Goal: Transaction & Acquisition: Purchase product/service

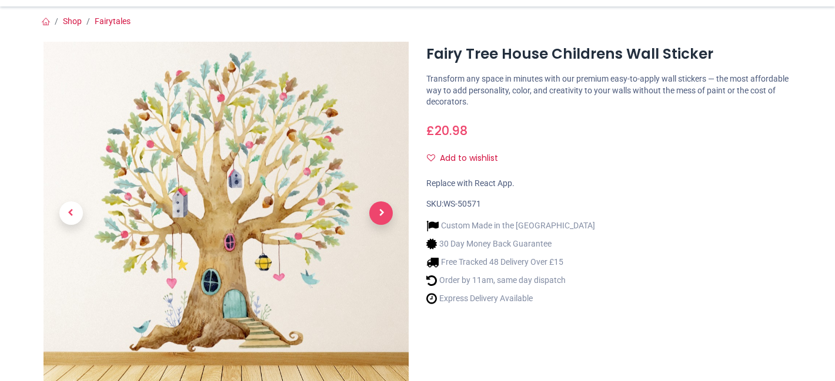
click at [379, 207] on span "Next" at bounding box center [381, 214] width 24 height 24
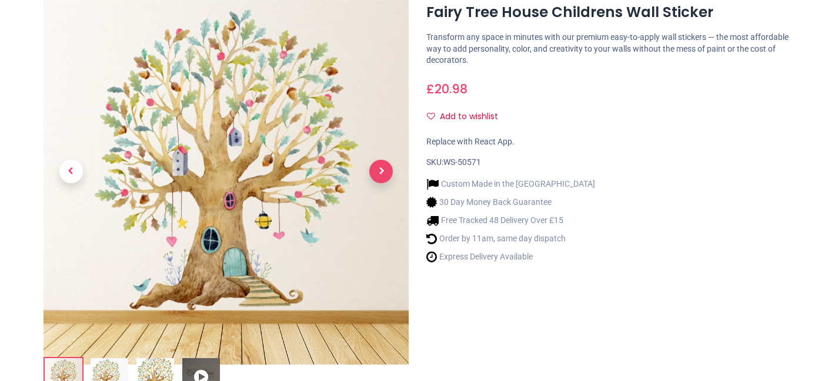
click at [379, 207] on link at bounding box center [381, 171] width 55 height 240
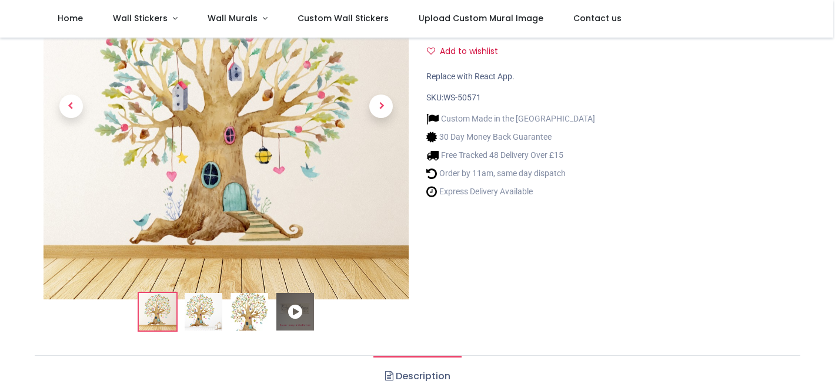
click at [200, 310] on img at bounding box center [204, 312] width 38 height 38
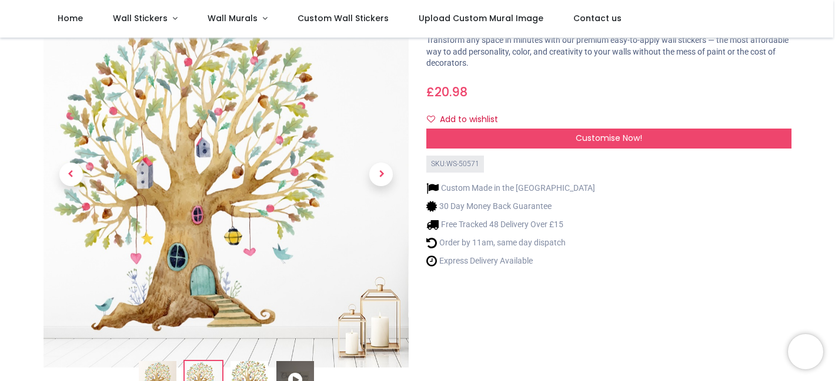
scroll to position [80, 0]
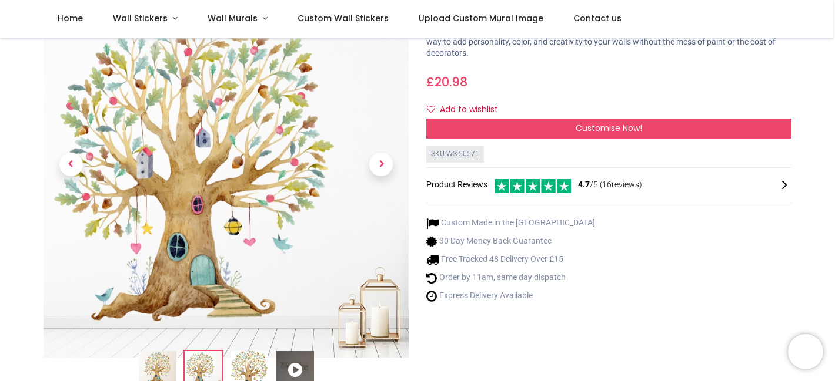
click at [249, 371] on img at bounding box center [249, 371] width 38 height 38
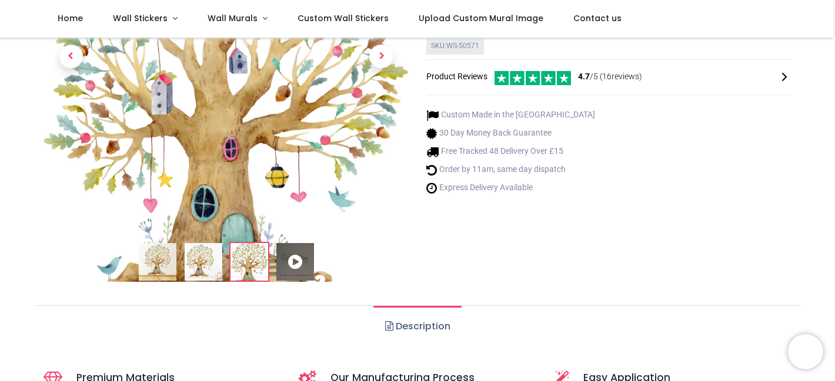
scroll to position [189, 0]
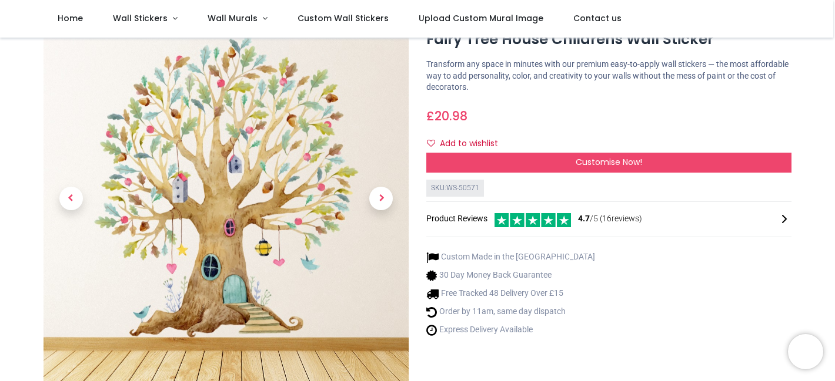
scroll to position [44, 0]
